Goal: Task Accomplishment & Management: Complete application form

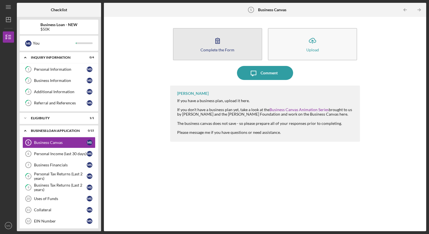
click at [218, 48] on div "Complete the Form" at bounding box center [217, 50] width 34 height 4
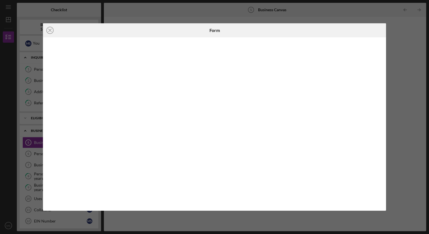
click at [397, 111] on div "Icon/Close Form" at bounding box center [214, 117] width 429 height 234
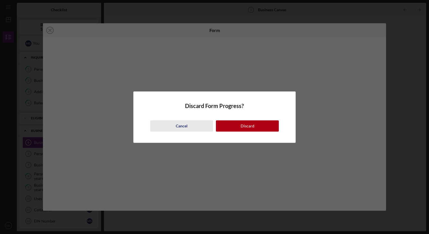
click at [189, 128] on button "Cancel" at bounding box center [181, 125] width 63 height 11
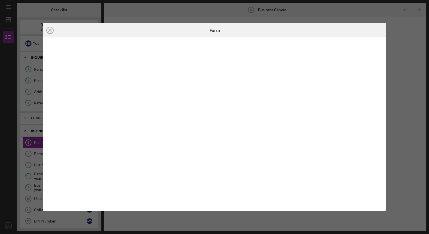
click at [392, 95] on div "Icon/Close Form" at bounding box center [214, 117] width 429 height 234
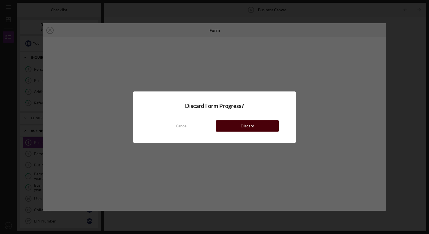
click at [262, 127] on button "Discard" at bounding box center [247, 125] width 63 height 11
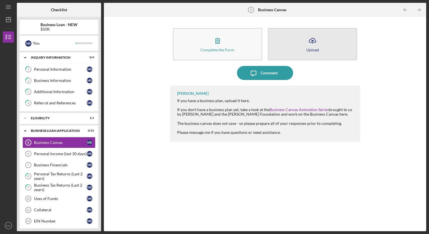
click at [297, 51] on button "Icon/Upload Upload" at bounding box center [312, 44] width 89 height 32
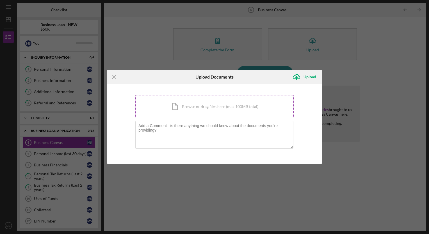
click at [210, 105] on div "Icon/Document Browse or drag files here (max 100MB total) Tap to choose files o…" at bounding box center [214, 106] width 158 height 23
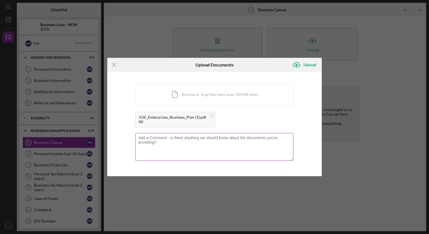
click at [141, 141] on textarea at bounding box center [214, 146] width 158 height 27
type textarea "t"
type textarea "The Finacial's are projections an could be less or more. Depending on the const…"
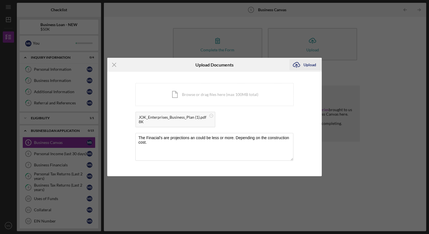
click at [309, 65] on div "Upload" at bounding box center [309, 64] width 13 height 11
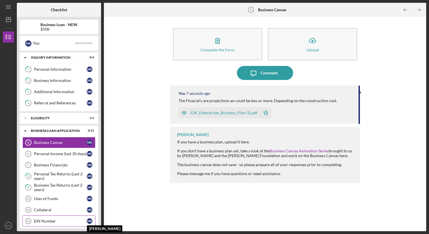
click at [90, 218] on div "M S" at bounding box center [90, 221] width 6 height 6
